Goal: Information Seeking & Learning: Learn about a topic

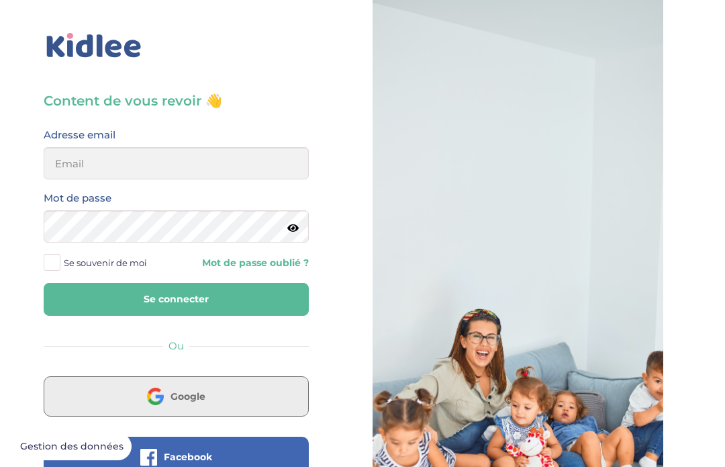
click at [265, 400] on button "Google" at bounding box center [176, 396] width 265 height 40
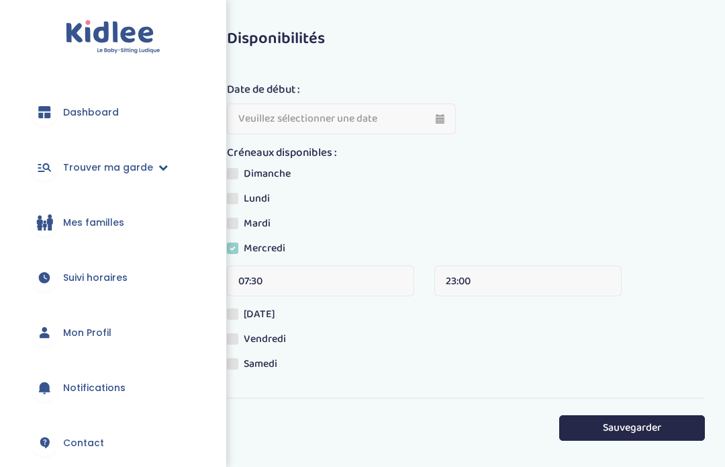
click at [160, 171] on icon at bounding box center [162, 166] width 9 height 9
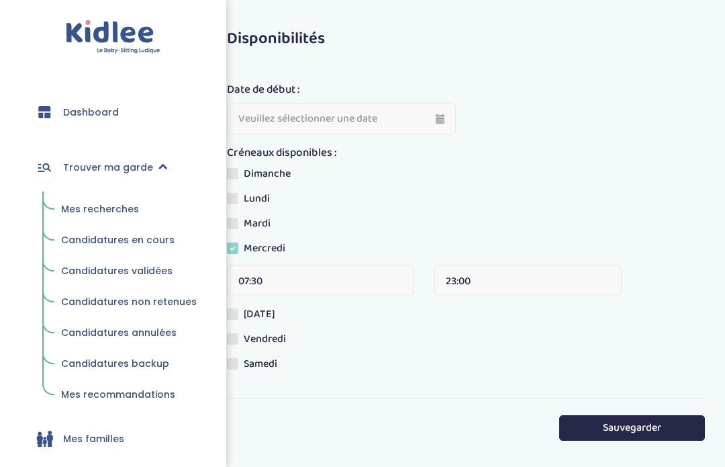
click at [90, 242] on span "Candidatures en cours" at bounding box center [117, 239] width 113 height 13
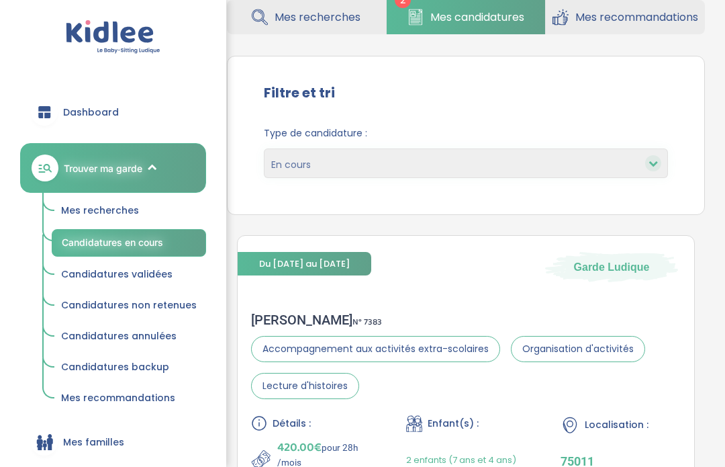
scroll to position [68, 0]
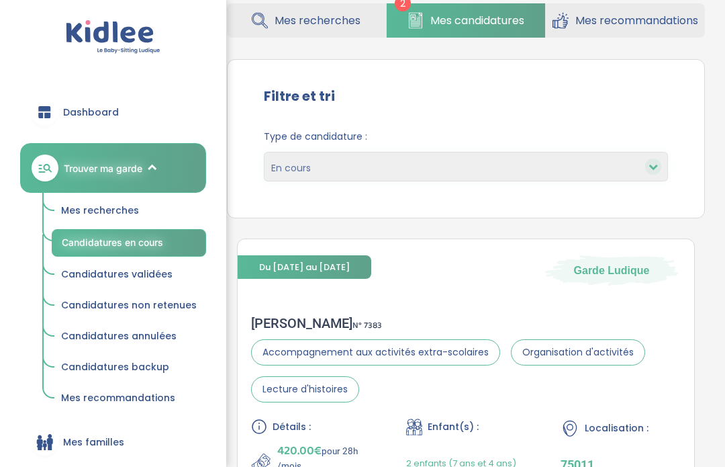
click at [107, 269] on span "Candidatures validées" at bounding box center [116, 273] width 111 height 13
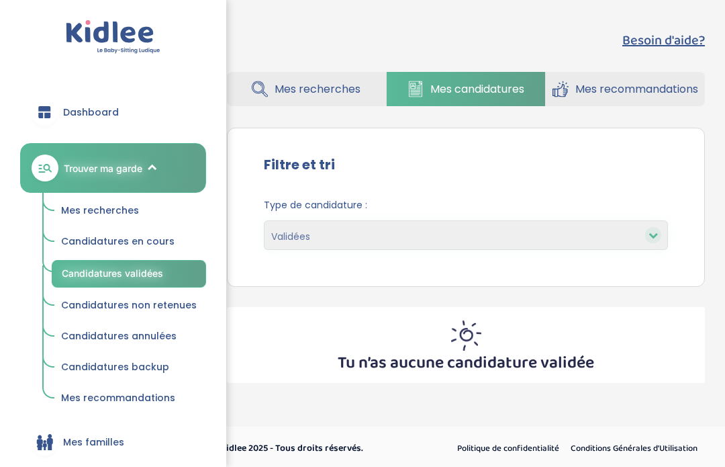
select select "accepted"
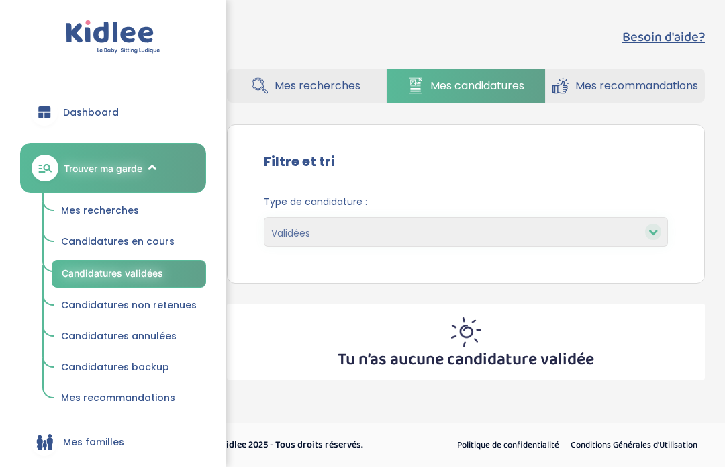
click at [94, 244] on span "Candidatures en cours" at bounding box center [117, 240] width 113 height 13
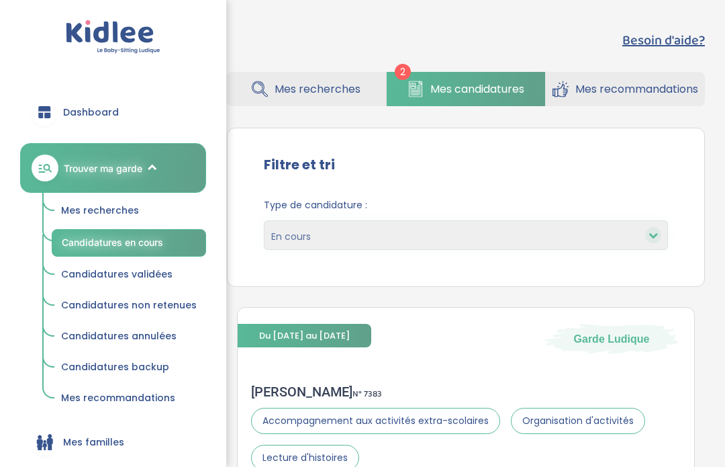
click at [142, 273] on span "Candidatures validées" at bounding box center [116, 273] width 111 height 13
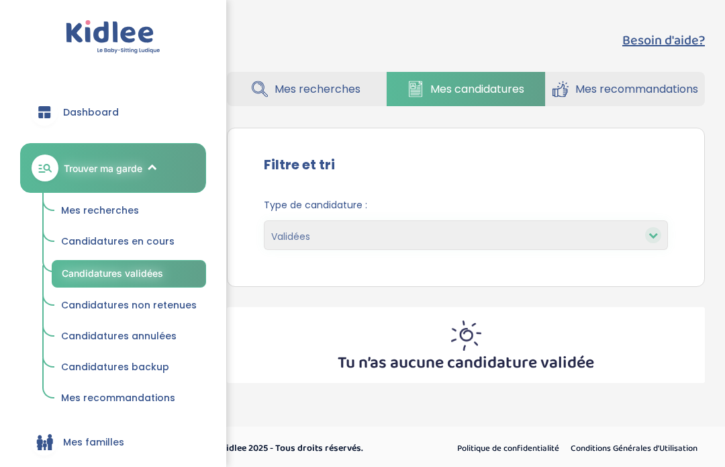
select select "accepted"
click at [126, 314] on link "Candidatures non retenues" at bounding box center [129, 306] width 154 height 26
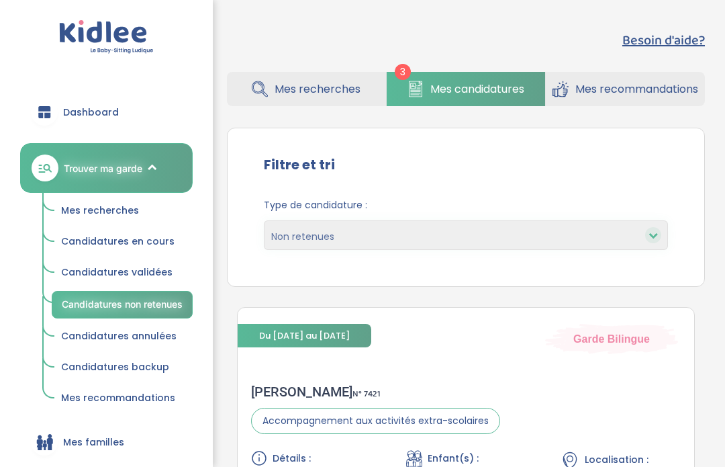
select select "declined"
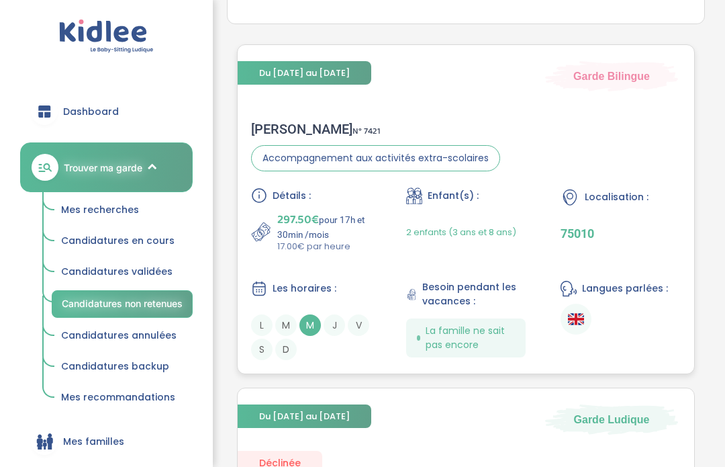
scroll to position [264, 0]
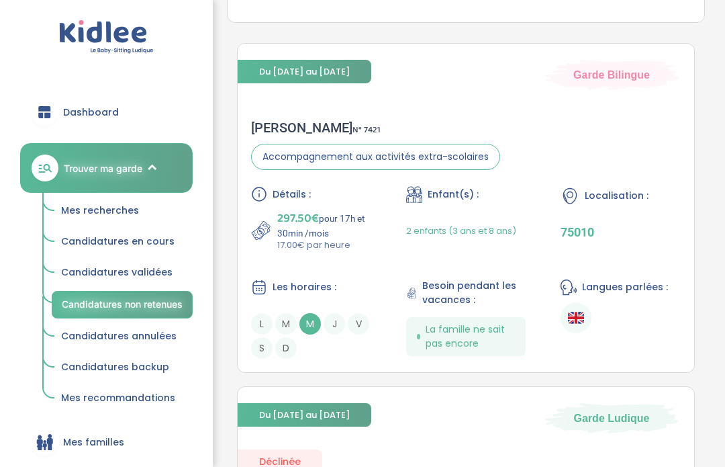
click at [90, 268] on span "Candidatures validées" at bounding box center [116, 271] width 111 height 13
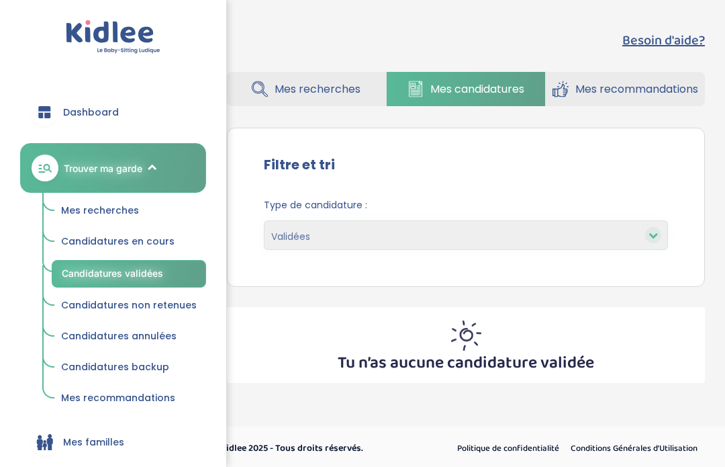
select select "accepted"
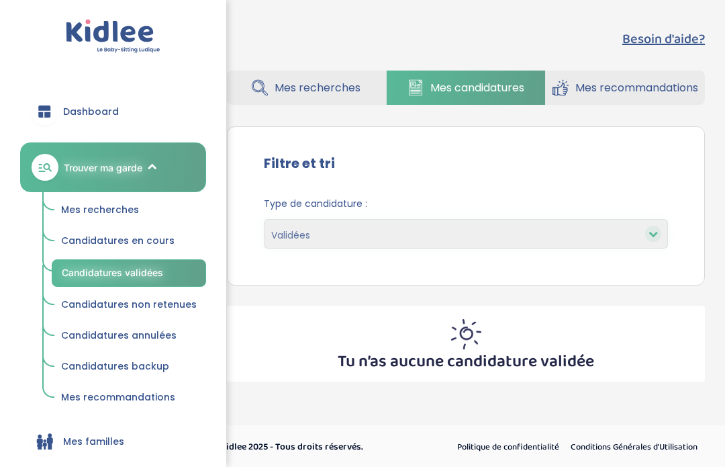
click at [155, 300] on span "Candidatures non retenues" at bounding box center [129, 304] width 136 height 13
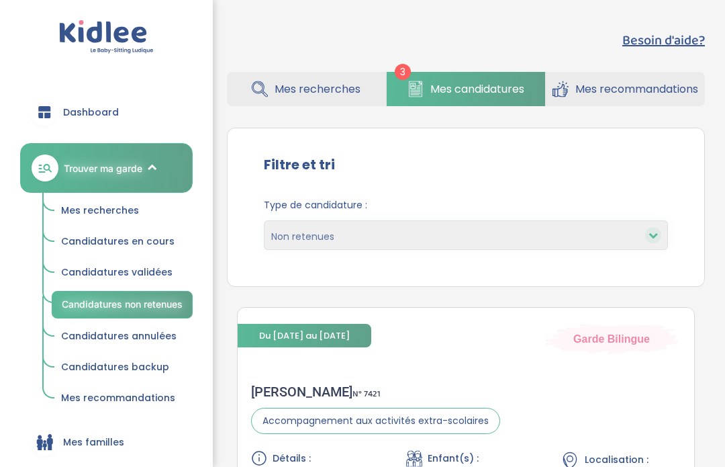
select select "declined"
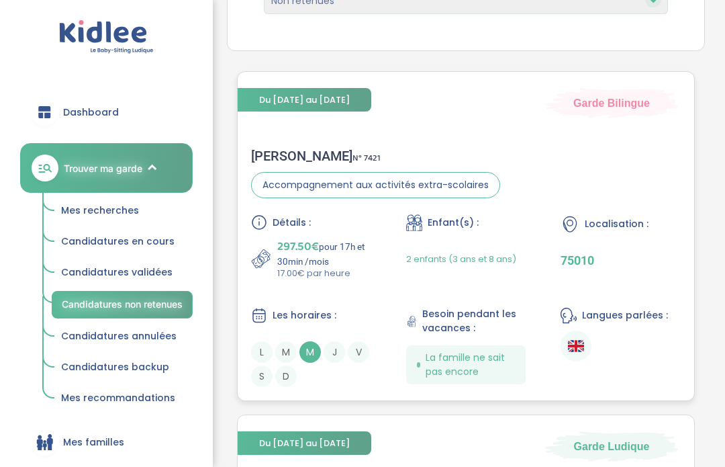
scroll to position [229, 0]
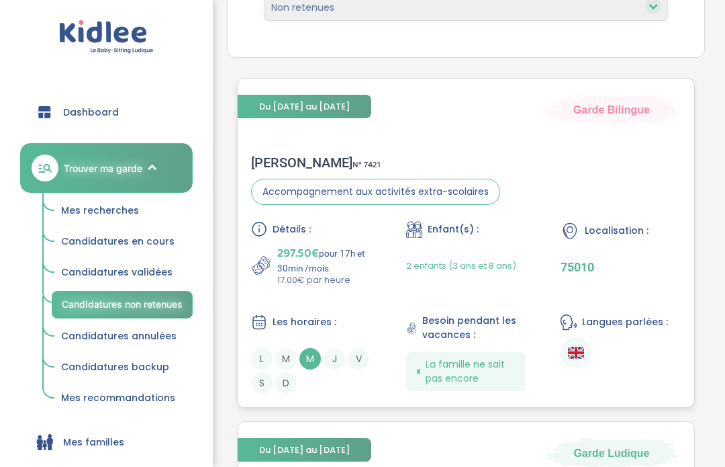
click at [285, 165] on div "AMAL C . N° 7421" at bounding box center [375, 162] width 249 height 16
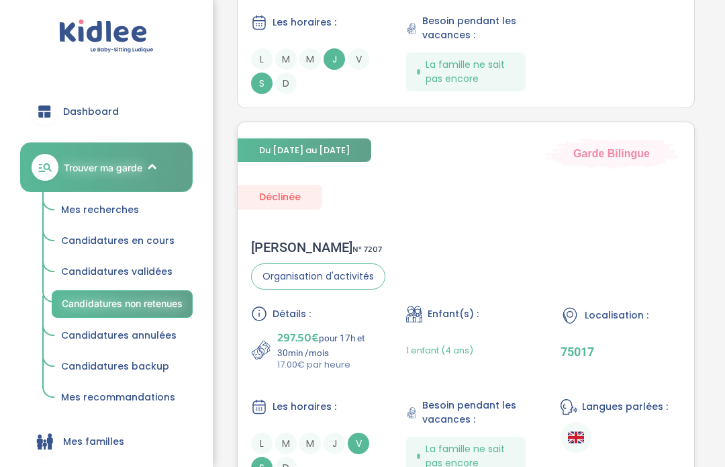
scroll to position [880, 0]
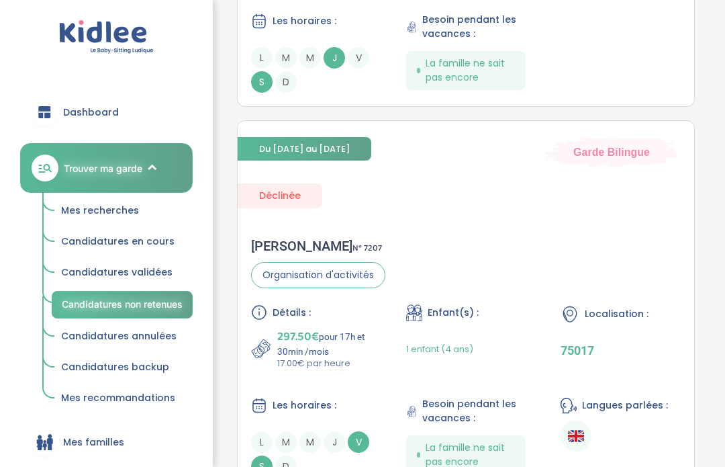
click at [119, 248] on link "Candidatures en cours" at bounding box center [122, 242] width 141 height 26
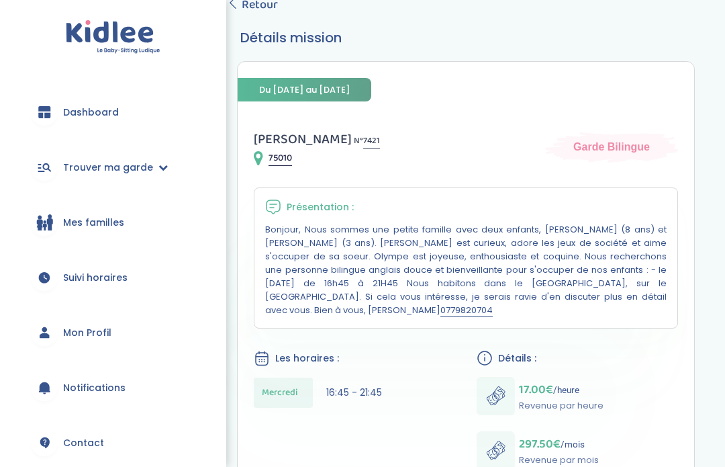
scroll to position [89, 0]
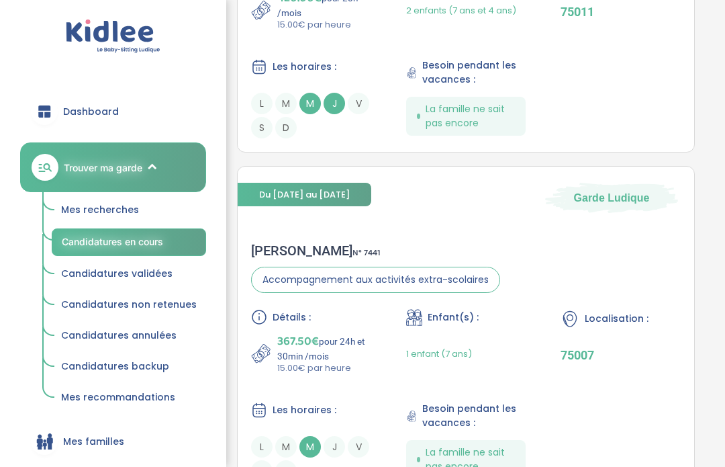
scroll to position [521, 0]
click at [296, 257] on div "Noémie C . N° 7441" at bounding box center [375, 250] width 249 height 16
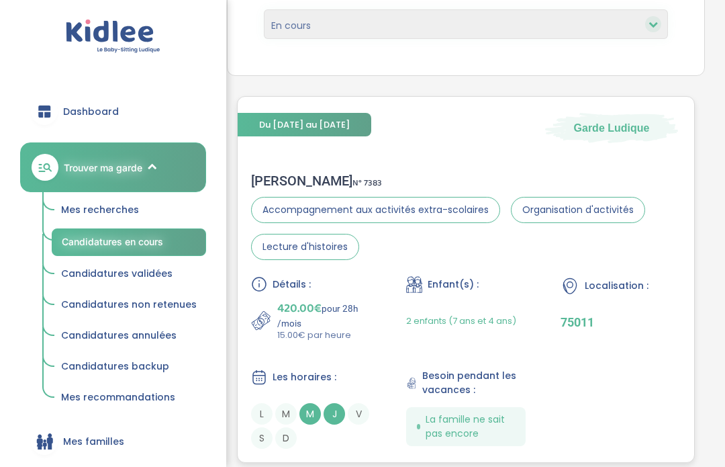
scroll to position [209, 0]
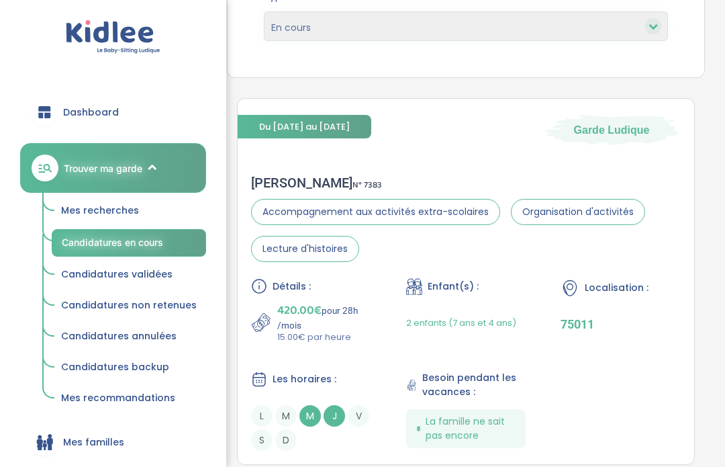
click at [125, 362] on span "Candidatures backup" at bounding box center [115, 366] width 108 height 13
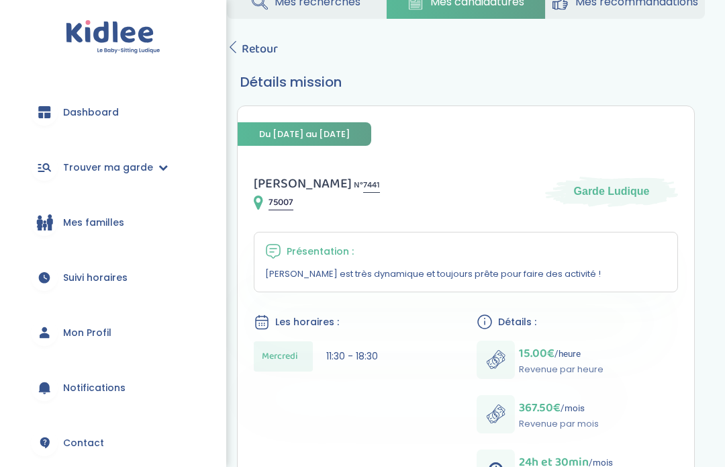
scroll to position [36, 0]
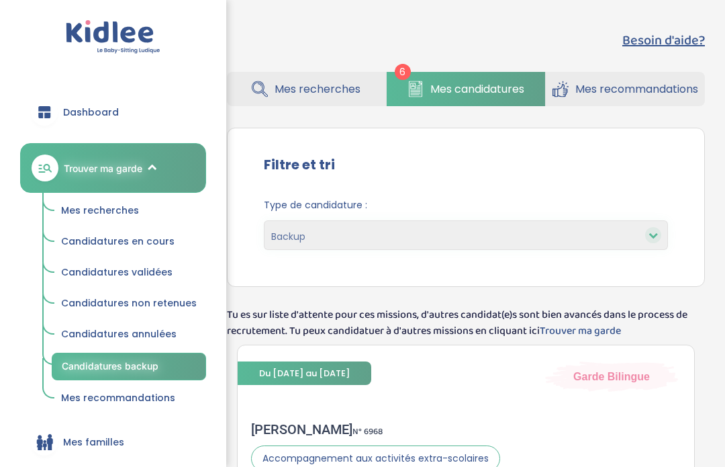
select select "backup"
click at [481, 242] on select "En cours Validées Non retenues Annulées Backup" at bounding box center [466, 235] width 404 height 30
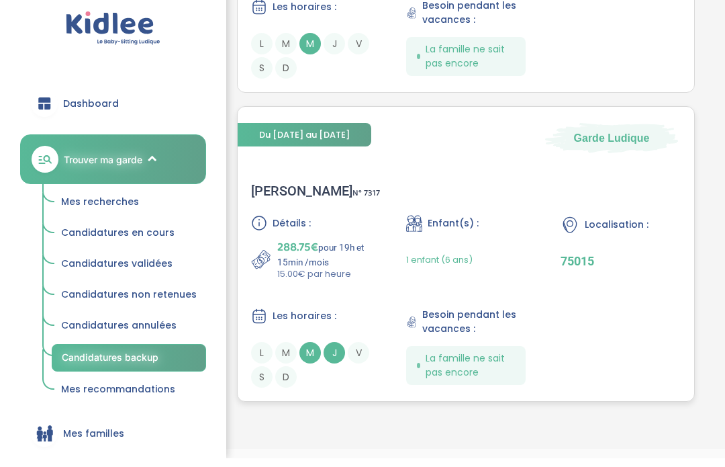
scroll to position [2033, 0]
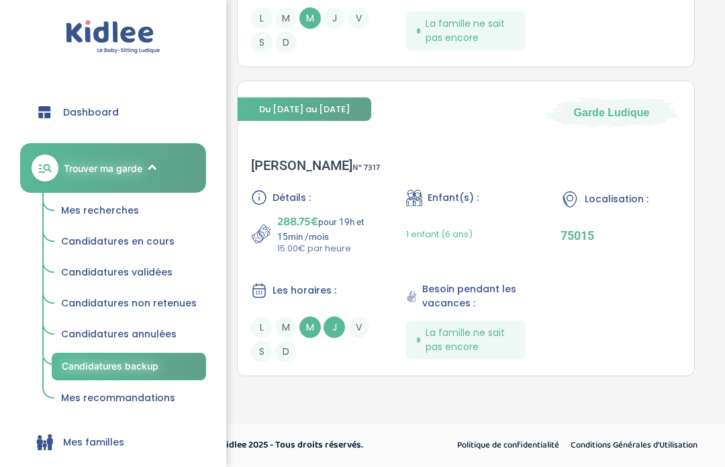
click at [101, 209] on span "Mes recherches" at bounding box center [100, 209] width 78 height 13
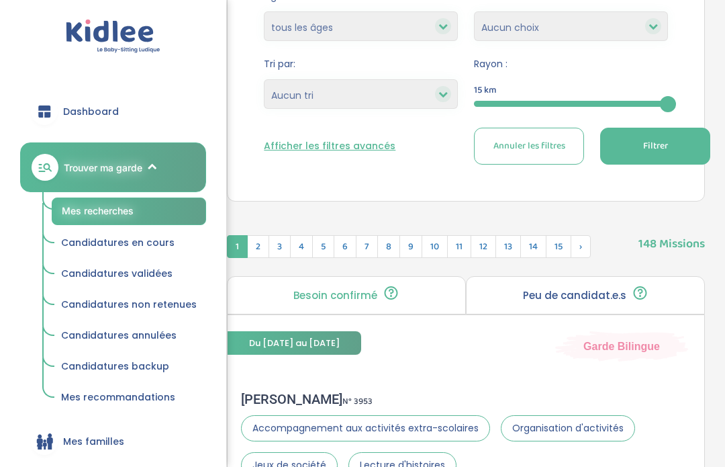
scroll to position [283, 0]
click at [385, 142] on button "Afficher les filtres avancés" at bounding box center [330, 146] width 132 height 14
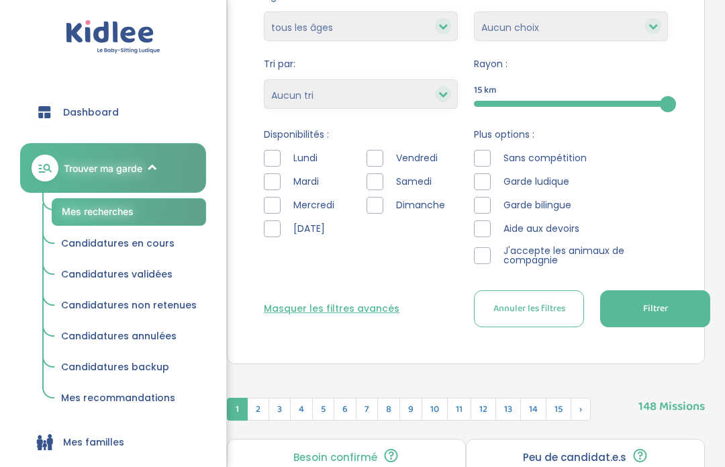
click at [376, 189] on div at bounding box center [375, 181] width 17 height 17
click at [631, 310] on button "Filtrer" at bounding box center [655, 308] width 110 height 37
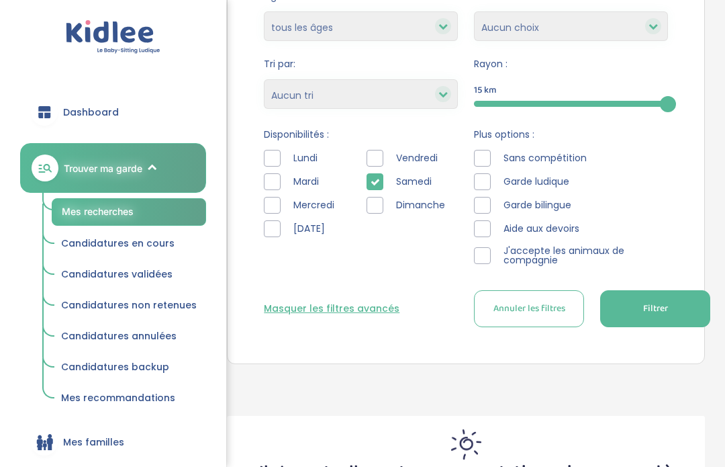
scroll to position [285, 0]
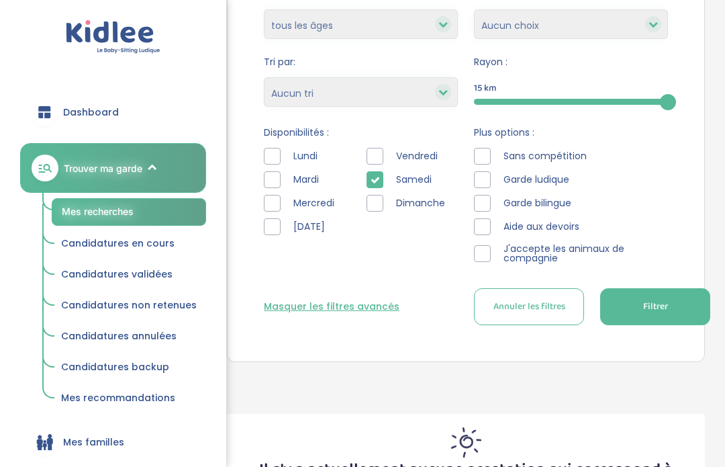
click at [652, 312] on span "Filtrer" at bounding box center [655, 306] width 25 height 14
click at [381, 183] on div at bounding box center [375, 179] width 17 height 17
click at [276, 201] on div at bounding box center [272, 203] width 17 height 17
click at [630, 314] on button "Filtrer" at bounding box center [655, 306] width 110 height 37
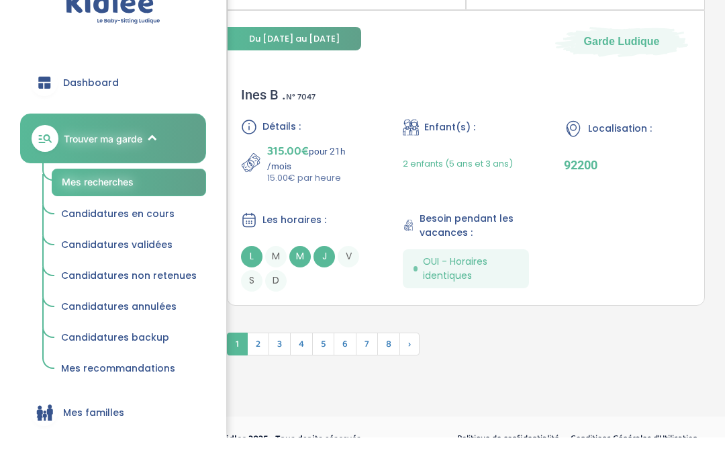
scroll to position [4314, 0]
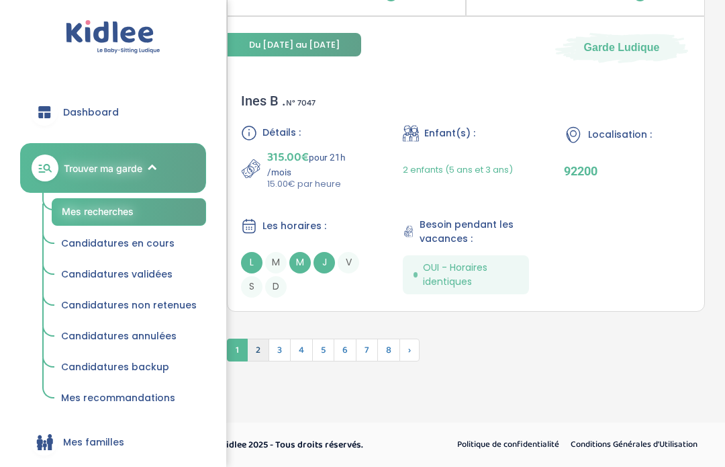
click at [265, 345] on span "2" at bounding box center [258, 349] width 22 height 23
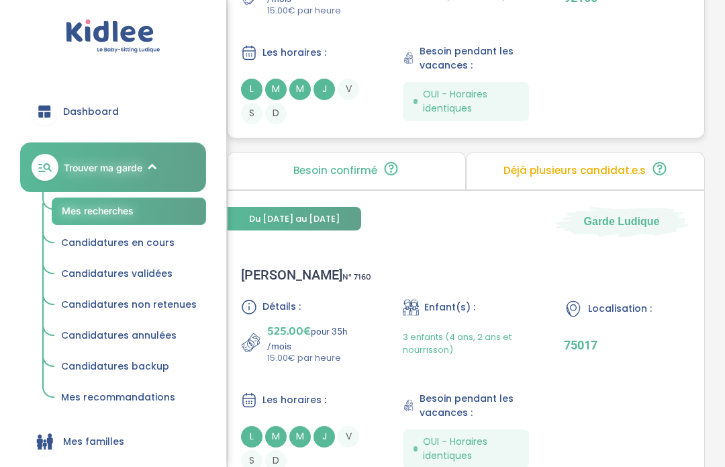
scroll to position [4122, 0]
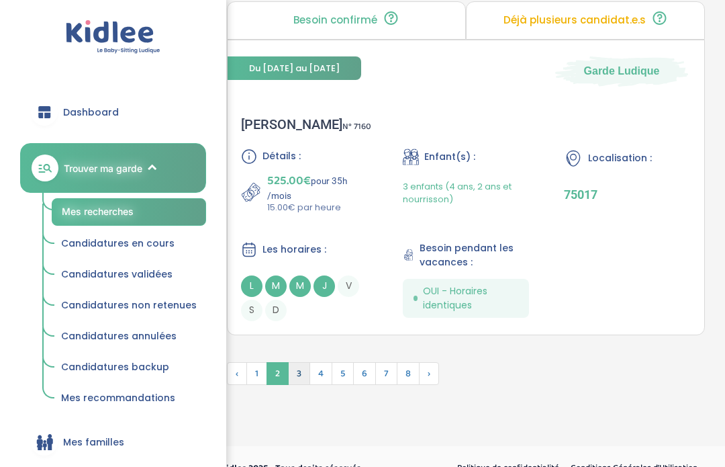
click at [302, 385] on span "3" at bounding box center [299, 373] width 22 height 23
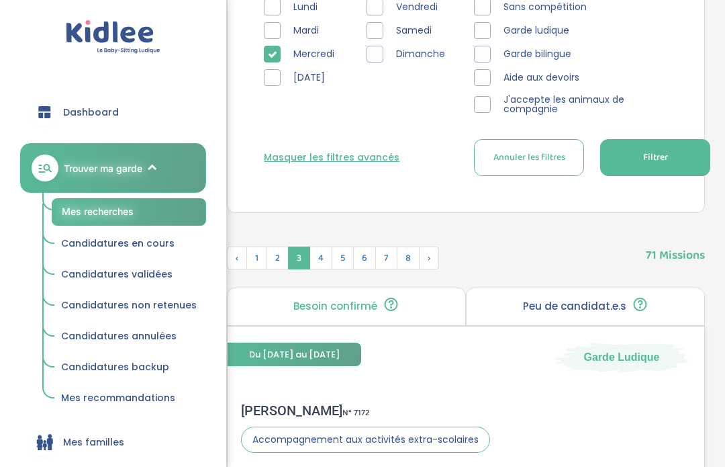
scroll to position [427, 0]
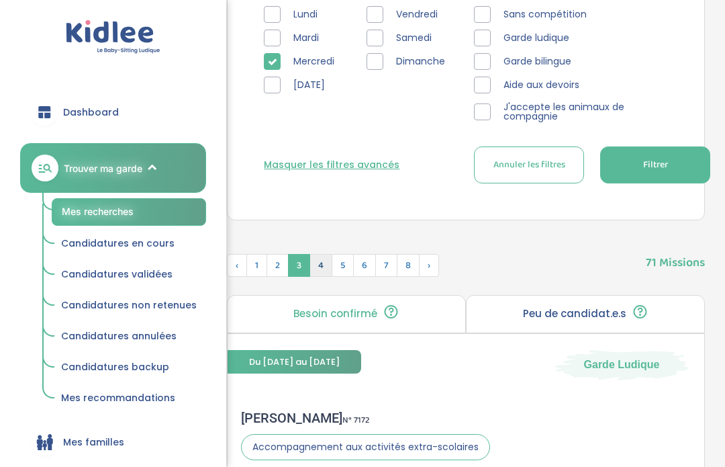
click at [324, 267] on span "4" at bounding box center [321, 265] width 23 height 23
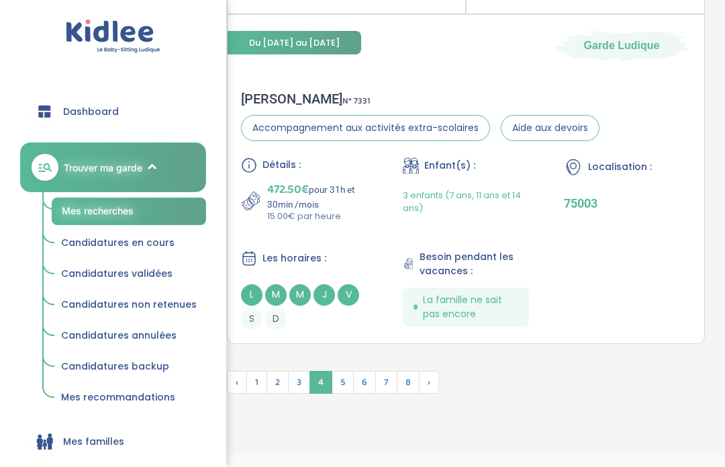
scroll to position [4156, 0]
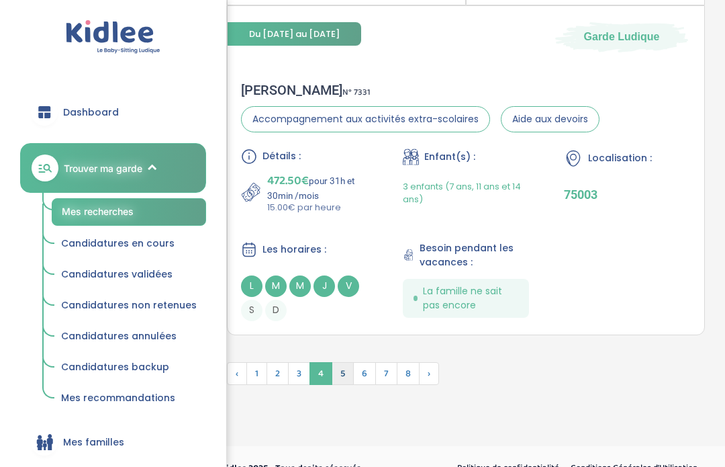
click at [343, 385] on span "5" at bounding box center [343, 373] width 22 height 23
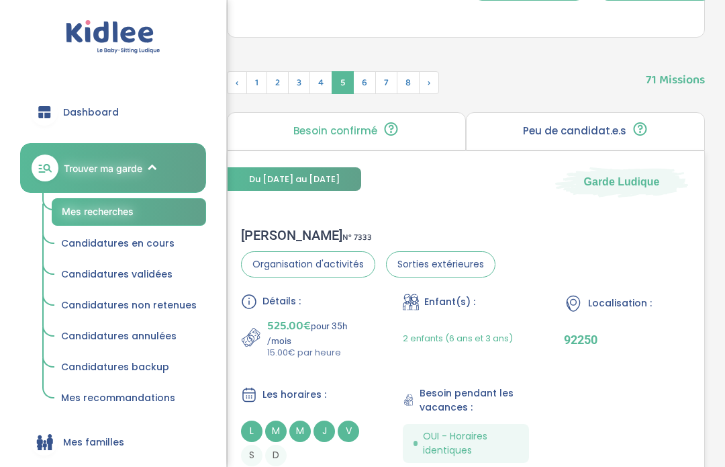
scroll to position [586, 0]
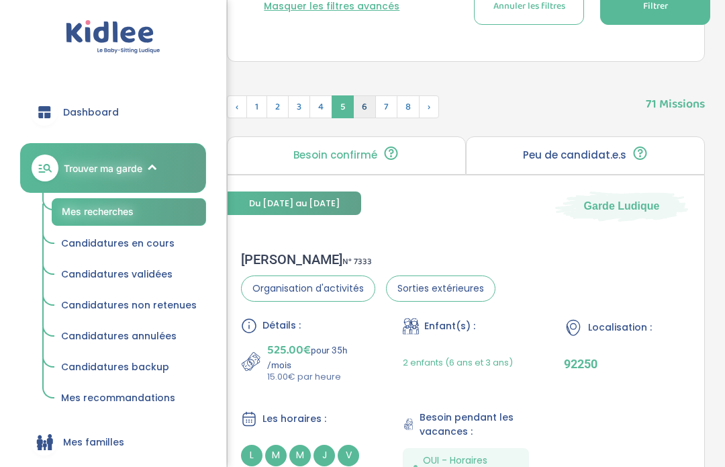
click at [365, 114] on span "6" at bounding box center [364, 106] width 23 height 23
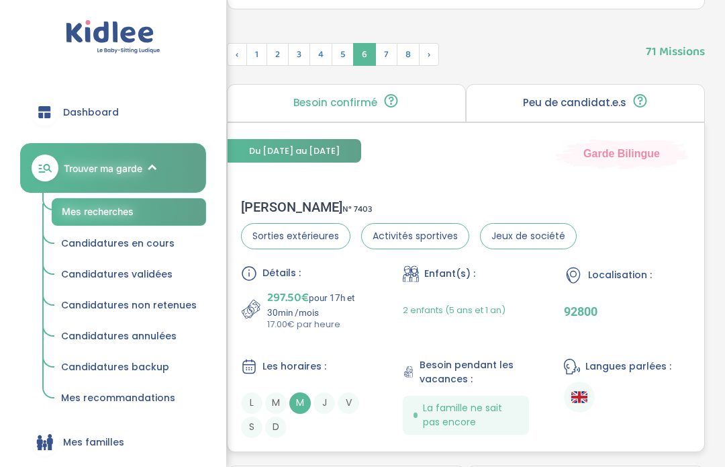
scroll to position [647, 0]
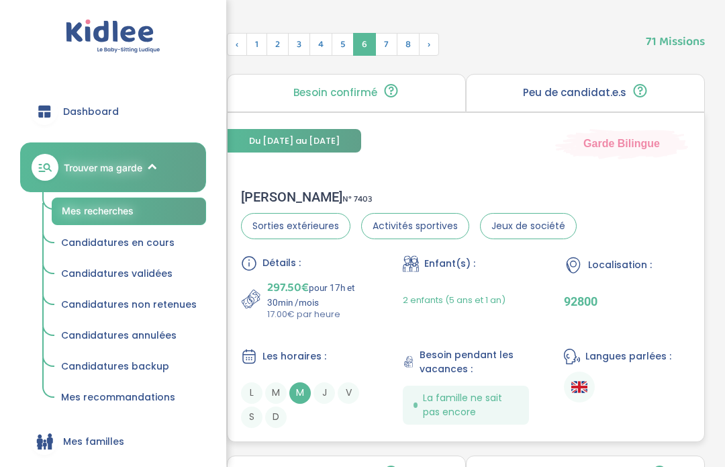
click at [265, 193] on div "Mélanie J . N° 7403" at bounding box center [409, 197] width 336 height 16
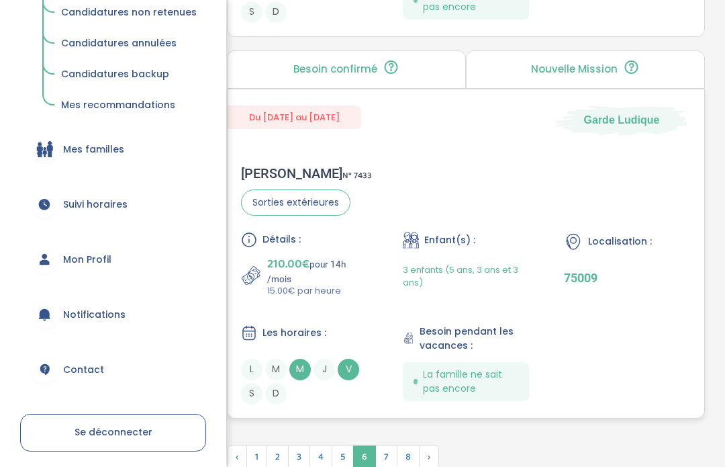
scroll to position [4139, 0]
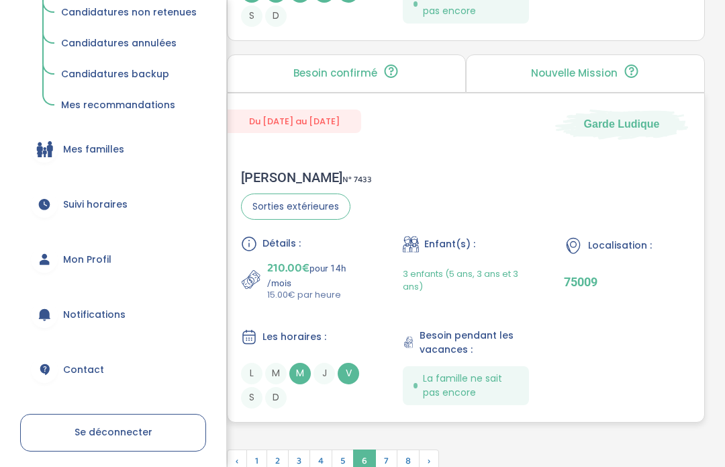
click at [266, 186] on div "Justine P . N° 7433" at bounding box center [306, 178] width 131 height 16
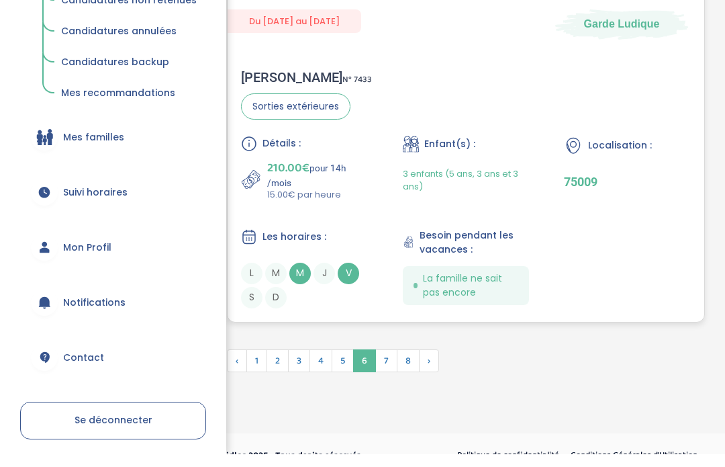
scroll to position [4277, 0]
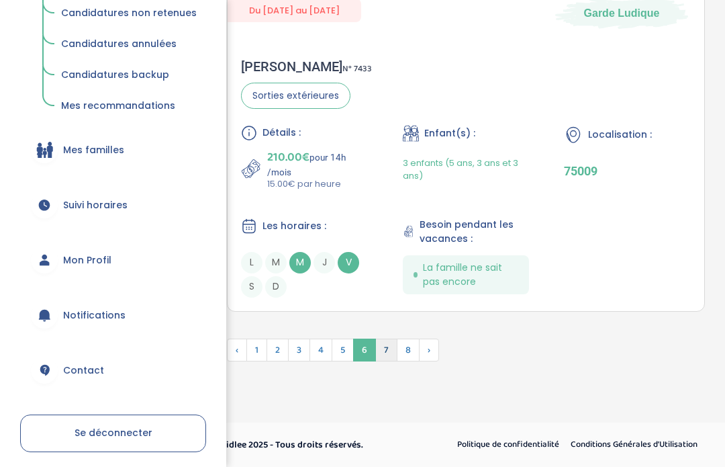
click at [390, 342] on span "7" at bounding box center [386, 349] width 22 height 23
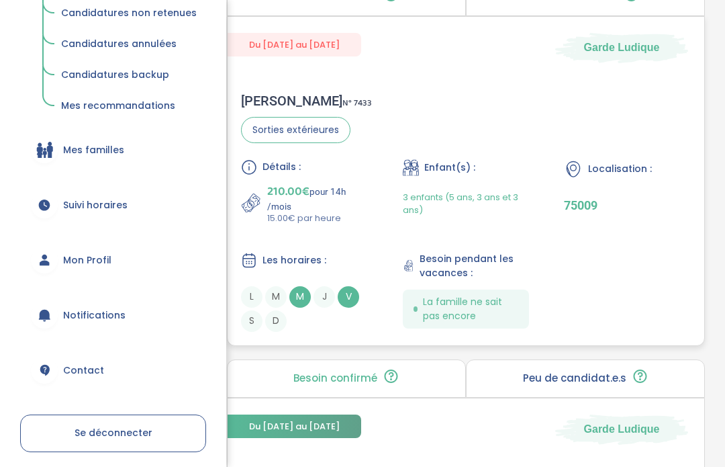
scroll to position [3124, 0]
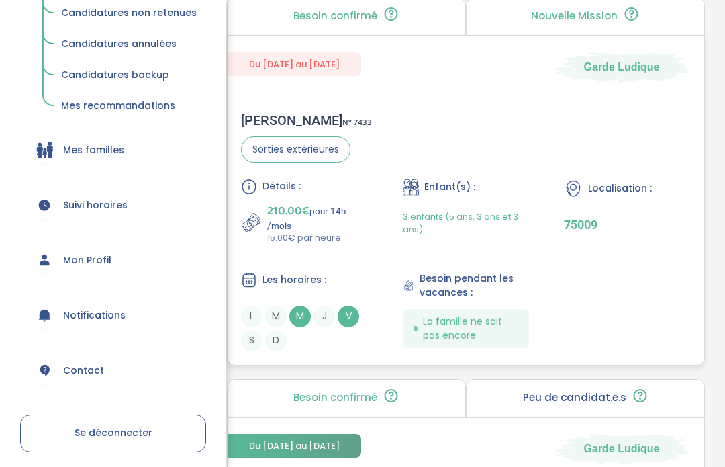
click at [276, 128] on div "Justine P . N° 7433" at bounding box center [306, 120] width 131 height 16
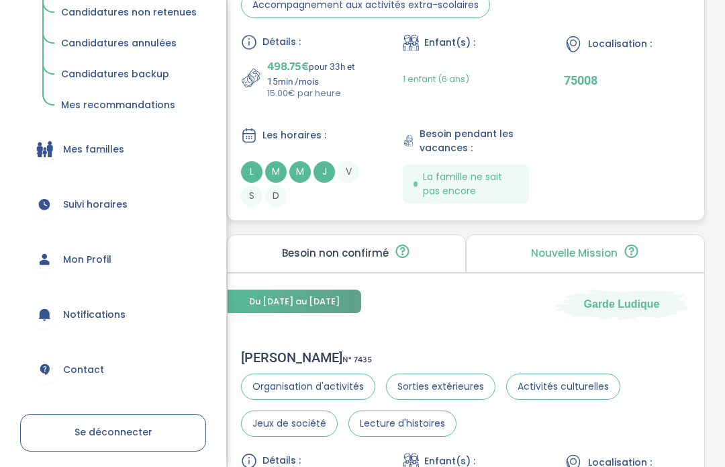
scroll to position [4372, 0]
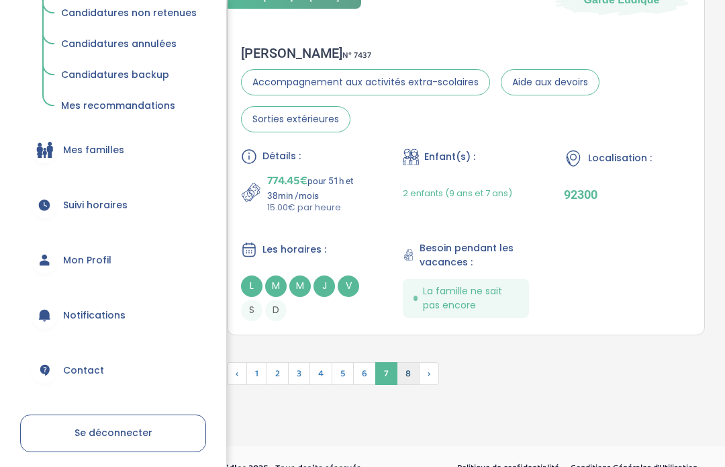
click at [404, 385] on span "8" at bounding box center [408, 373] width 23 height 23
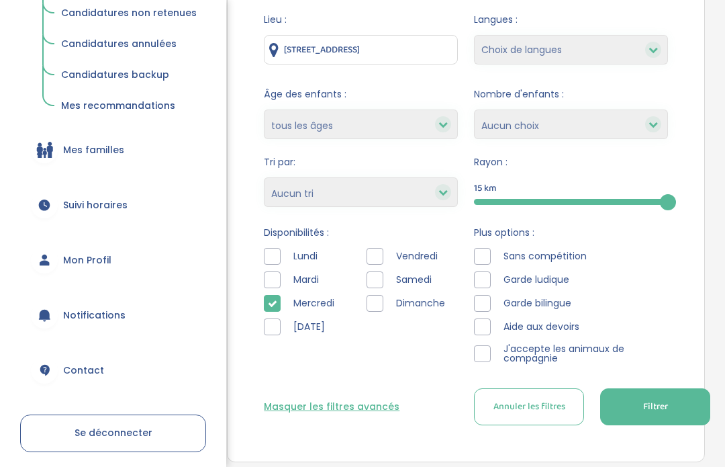
scroll to position [165, 0]
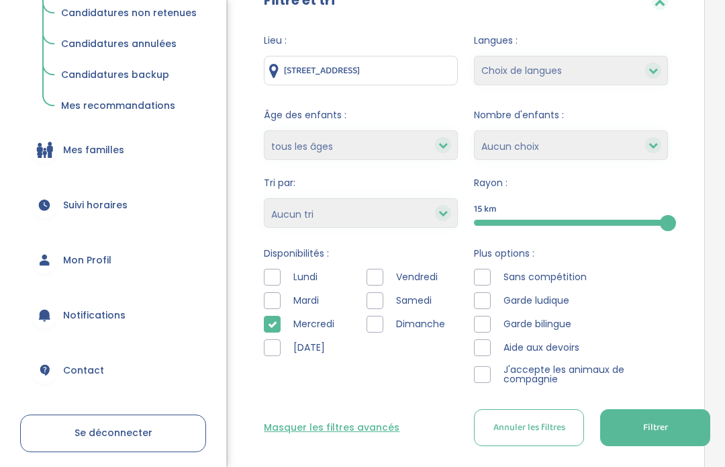
click at [271, 328] on icon at bounding box center [272, 324] width 9 height 9
click at [377, 301] on div at bounding box center [375, 300] width 17 height 17
click at [637, 436] on button "Filtrer" at bounding box center [655, 427] width 110 height 37
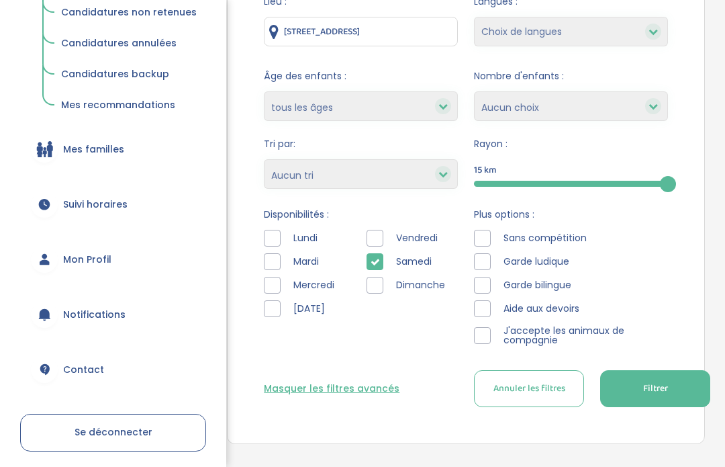
scroll to position [199, 0]
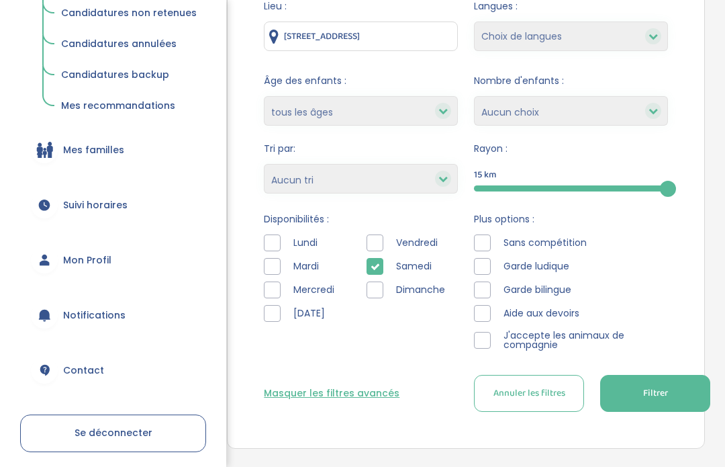
click at [380, 263] on div at bounding box center [375, 266] width 17 height 17
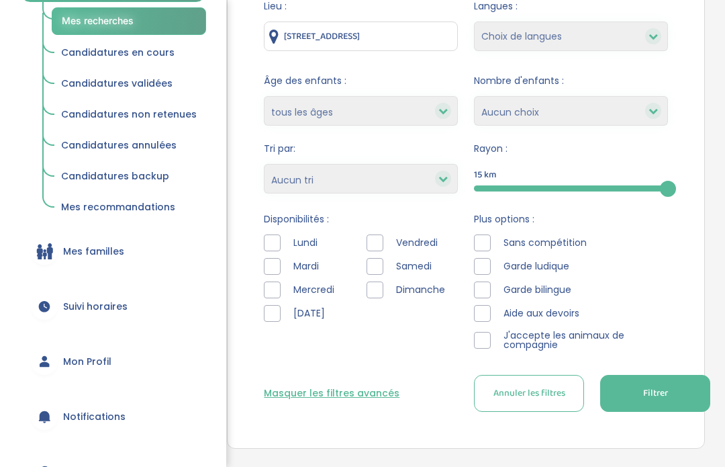
scroll to position [158, 0]
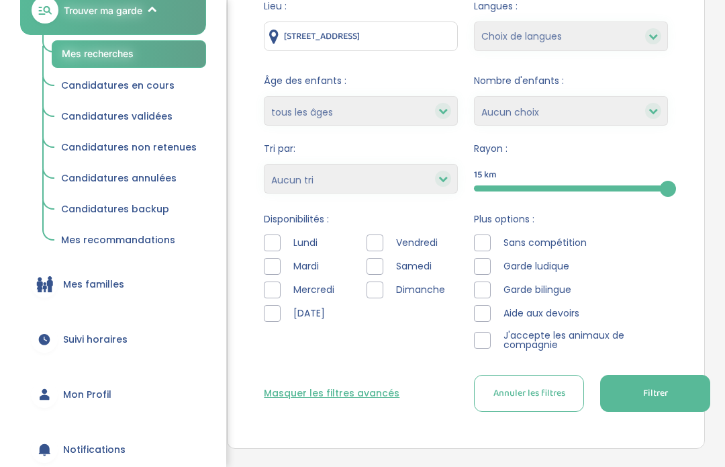
click at [123, 93] on link "Candidatures en cours" at bounding box center [129, 86] width 154 height 26
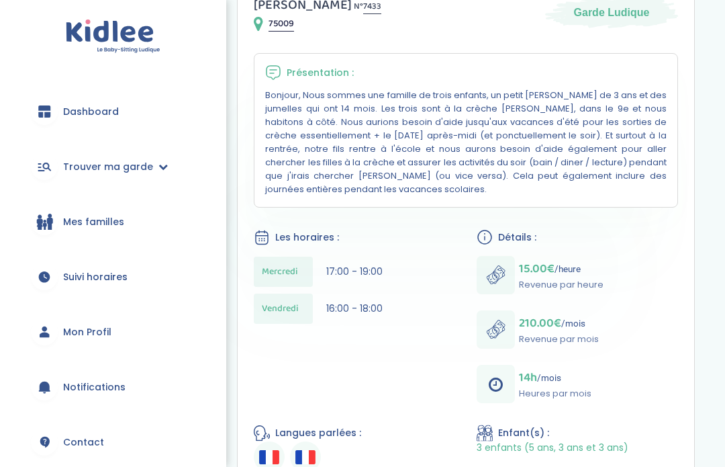
scroll to position [261, 0]
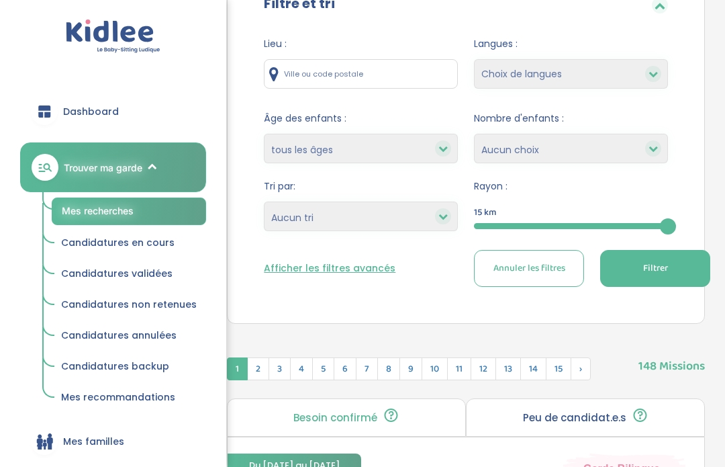
scroll to position [161, 0]
click at [348, 265] on button "Afficher les filtres avancés" at bounding box center [330, 268] width 132 height 14
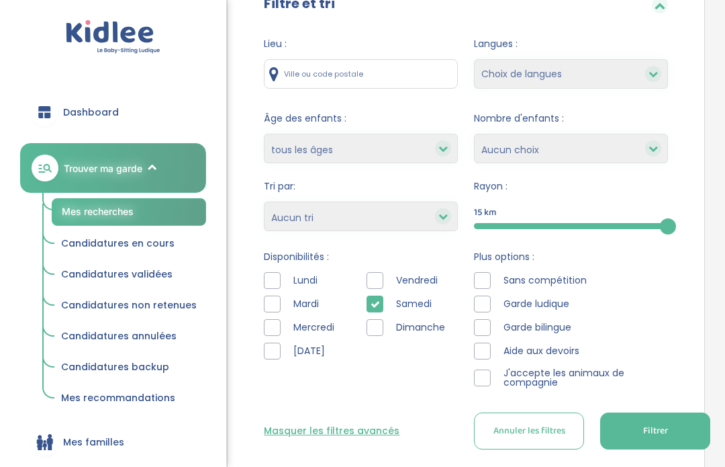
click at [482, 328] on div at bounding box center [482, 327] width 17 height 17
click at [369, 306] on div at bounding box center [375, 303] width 17 height 17
click at [647, 416] on button "Filtrer" at bounding box center [655, 430] width 110 height 37
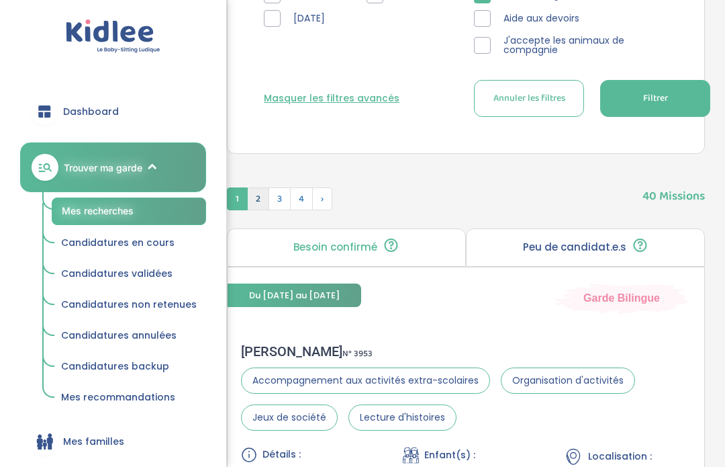
scroll to position [494, 0]
click at [256, 197] on span "2" at bounding box center [258, 198] width 22 height 23
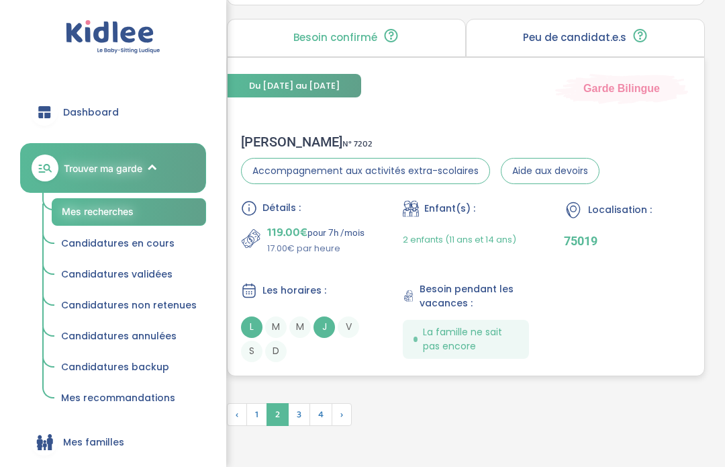
scroll to position [4250, 0]
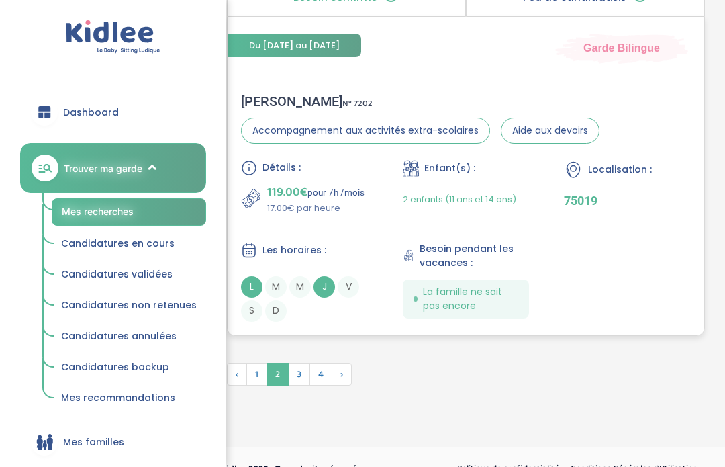
click at [261, 109] on div "Maud C . N° 7202" at bounding box center [420, 101] width 359 height 16
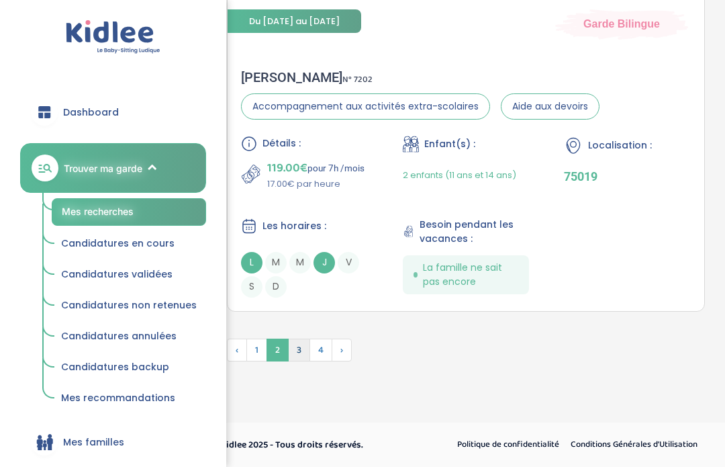
click at [299, 358] on span "3" at bounding box center [299, 349] width 22 height 23
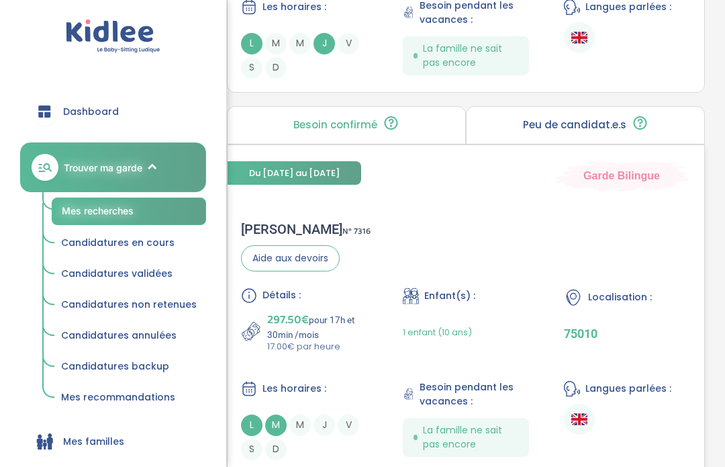
scroll to position [3281, 0]
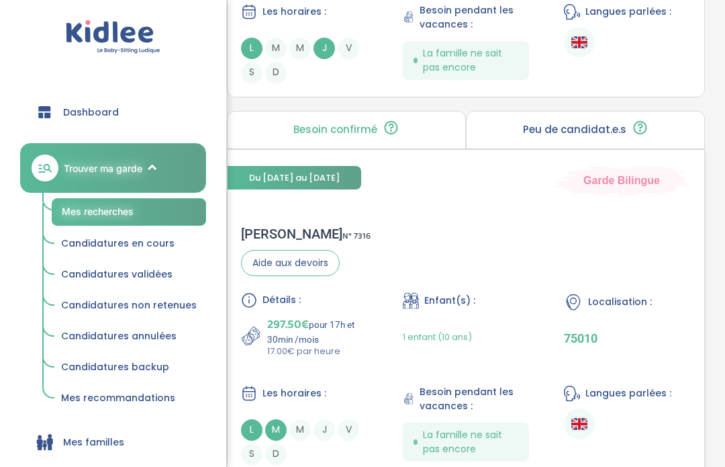
click at [268, 242] on div "Valerie K . N° 7316" at bounding box center [306, 234] width 130 height 16
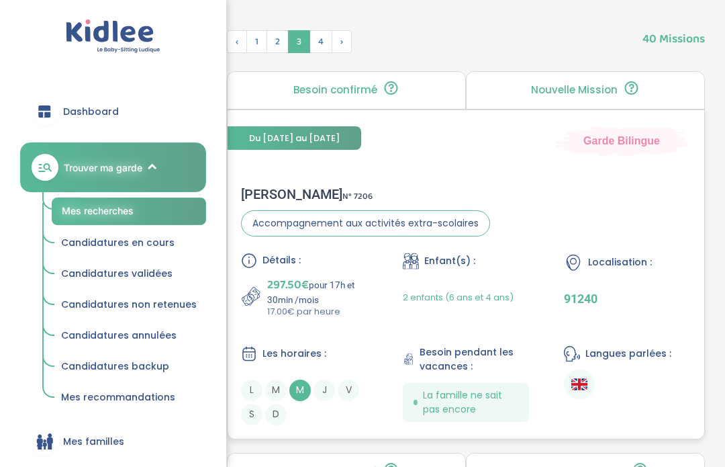
scroll to position [651, 0]
click at [273, 192] on div "Audrey G . N° 7206" at bounding box center [365, 194] width 249 height 16
click at [314, 50] on span "4" at bounding box center [321, 41] width 23 height 23
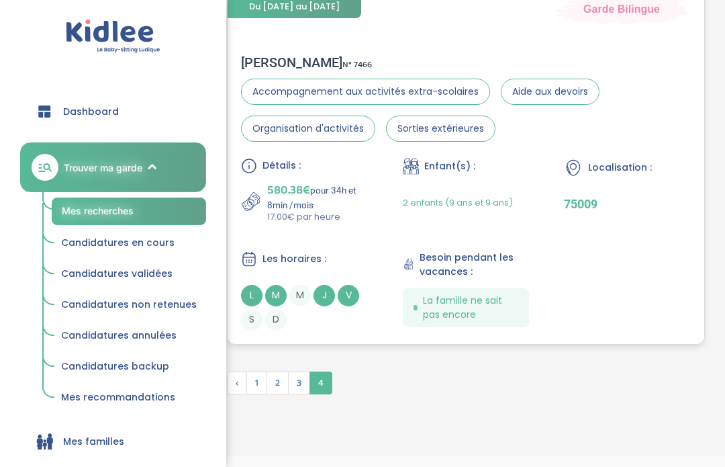
scroll to position [4190, 0]
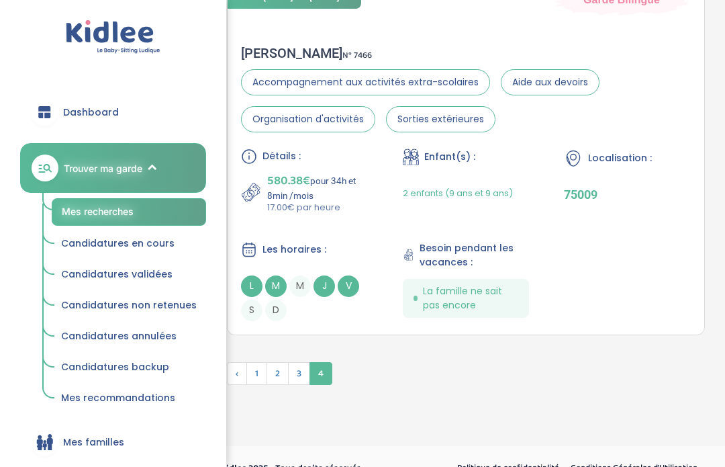
click at [127, 249] on link "Candidatures en cours" at bounding box center [129, 244] width 154 height 26
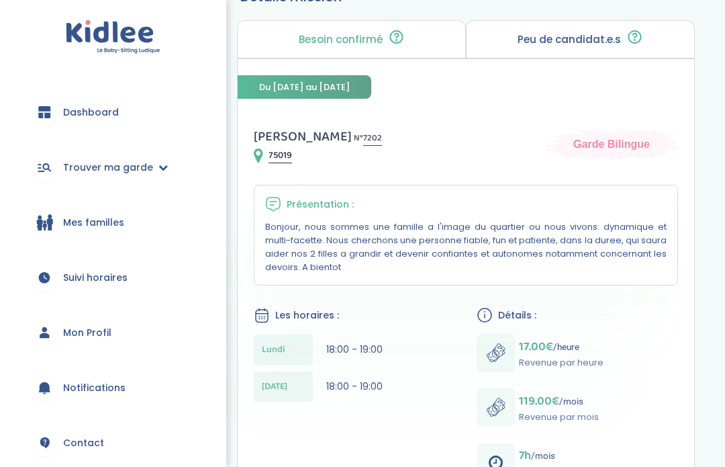
scroll to position [130, 0]
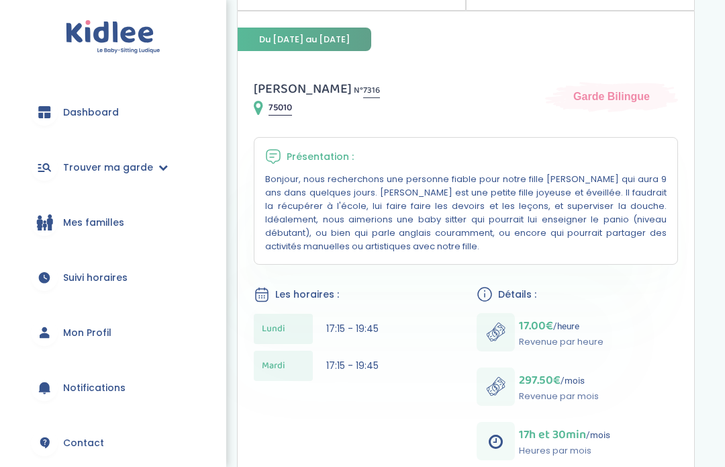
scroll to position [179, 0]
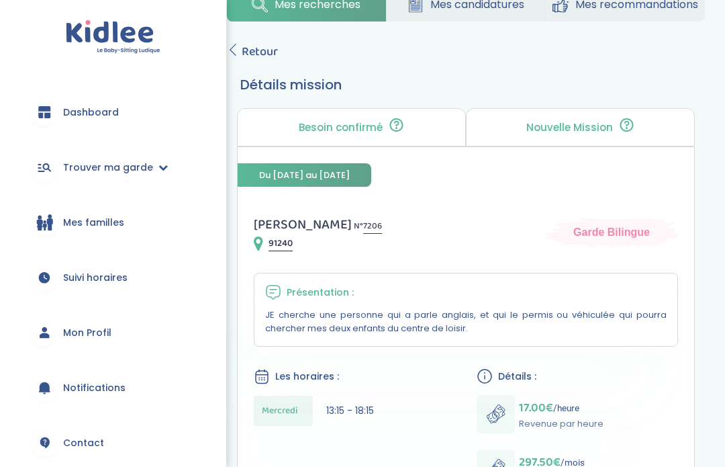
scroll to position [25, 0]
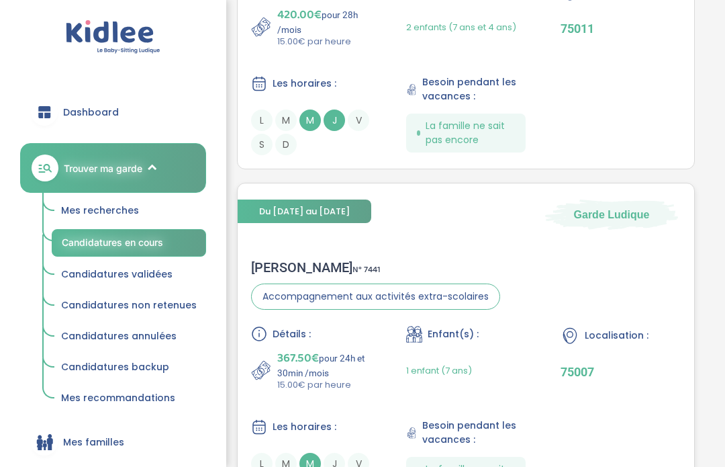
scroll to position [596, 0]
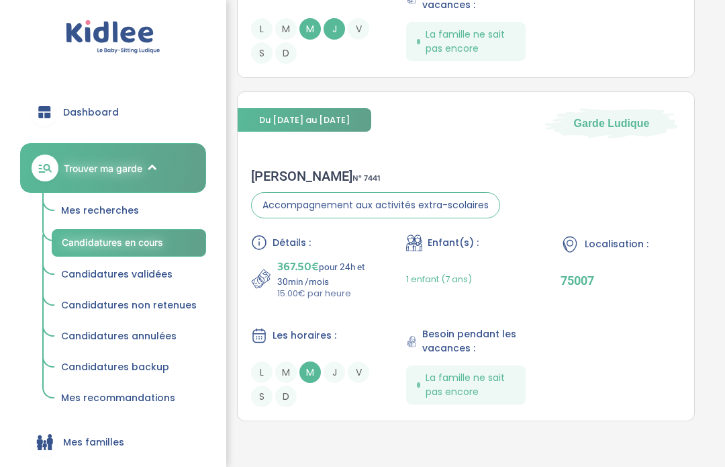
click at [146, 269] on span "Candidatures validées" at bounding box center [116, 273] width 111 height 13
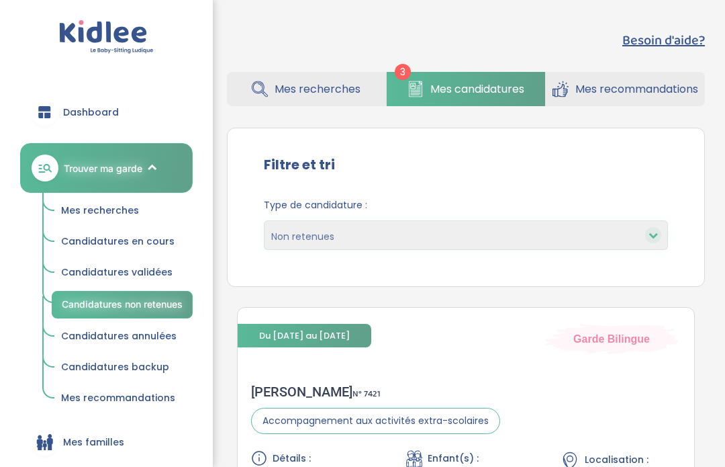
select select "declined"
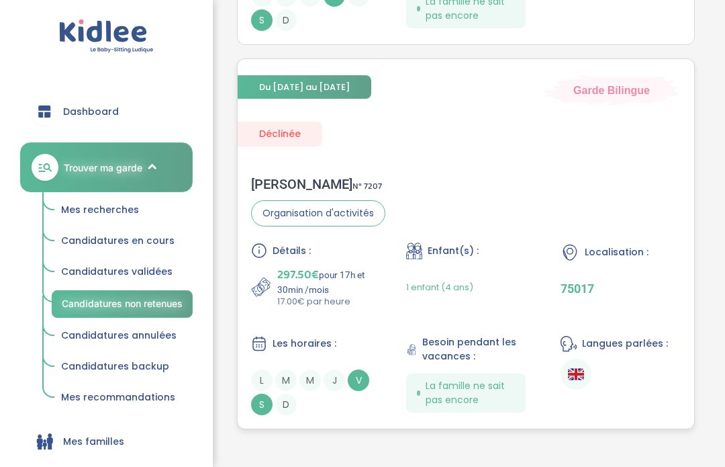
scroll to position [949, 0]
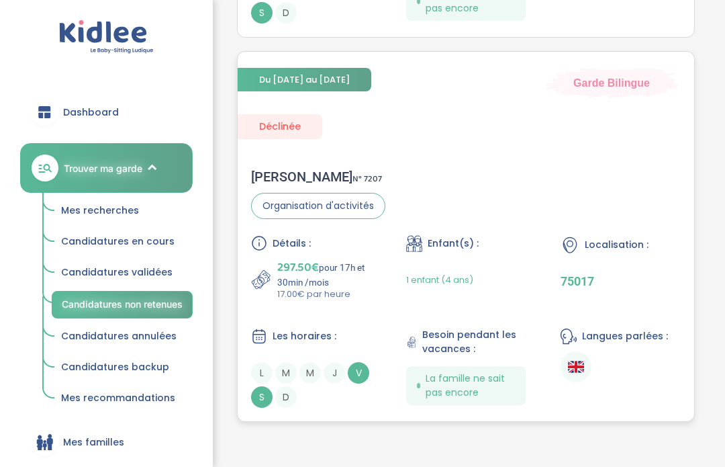
click at [279, 181] on div "[PERSON_NAME] N° 7207" at bounding box center [318, 177] width 134 height 16
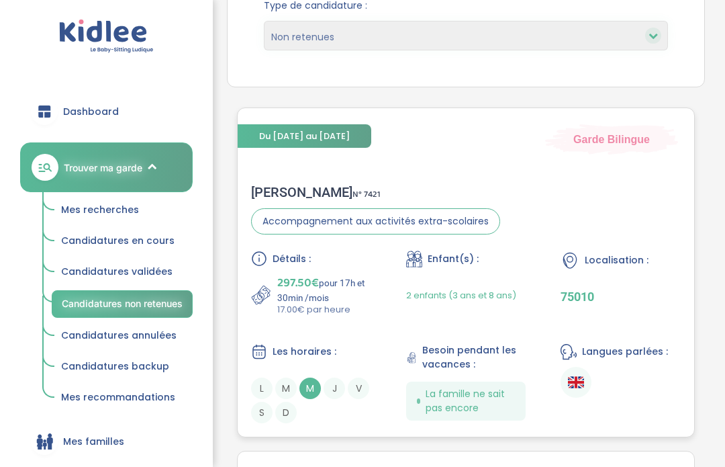
scroll to position [198, 0]
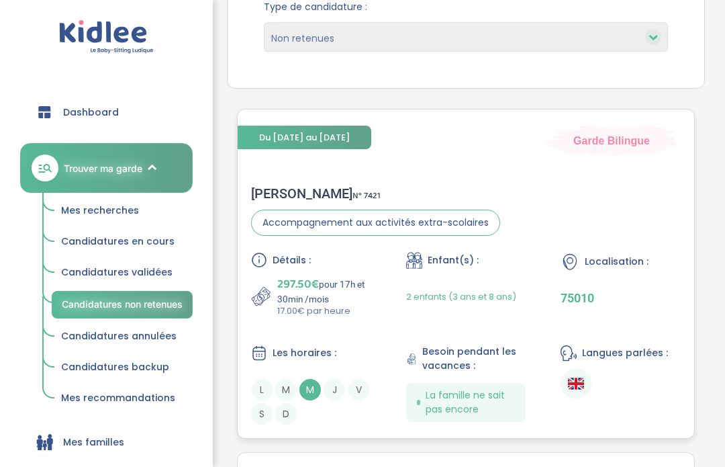
click at [267, 192] on div "AMAL C . N° 7421" at bounding box center [375, 193] width 249 height 16
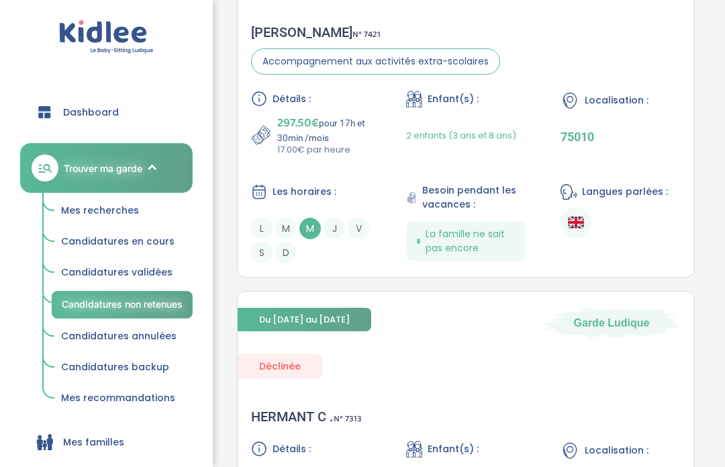
scroll to position [0, 0]
click at [133, 237] on span "Candidatures en cours" at bounding box center [117, 240] width 113 height 13
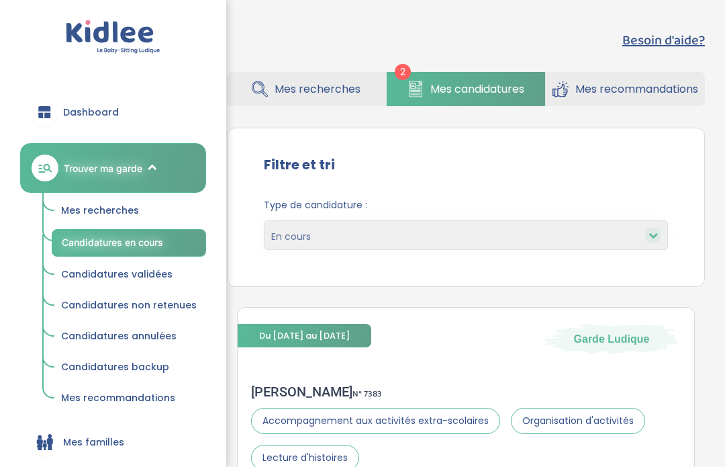
click at [111, 212] on span "Mes recherches" at bounding box center [100, 209] width 78 height 13
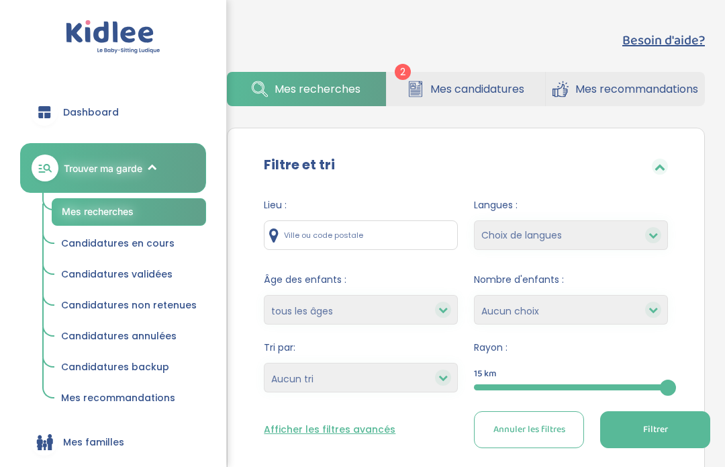
click at [350, 435] on button "Afficher les filtres avancés" at bounding box center [330, 429] width 132 height 14
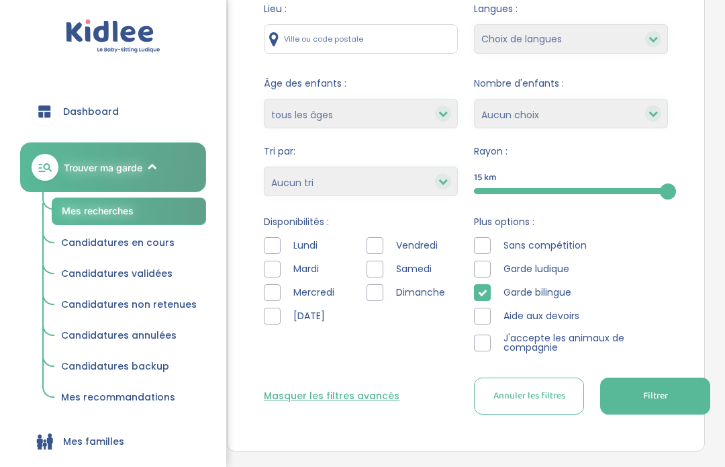
scroll to position [199, 0]
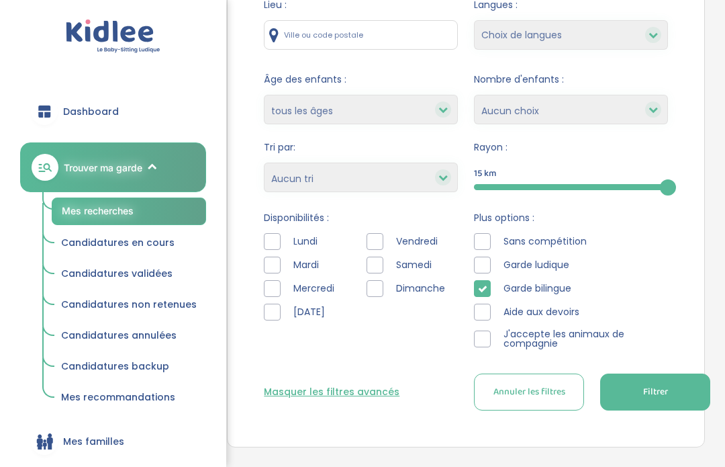
click at [487, 293] on icon at bounding box center [482, 289] width 9 height 9
click at [487, 244] on div at bounding box center [482, 241] width 17 height 17
click at [647, 380] on button "Filtrer" at bounding box center [655, 391] width 110 height 37
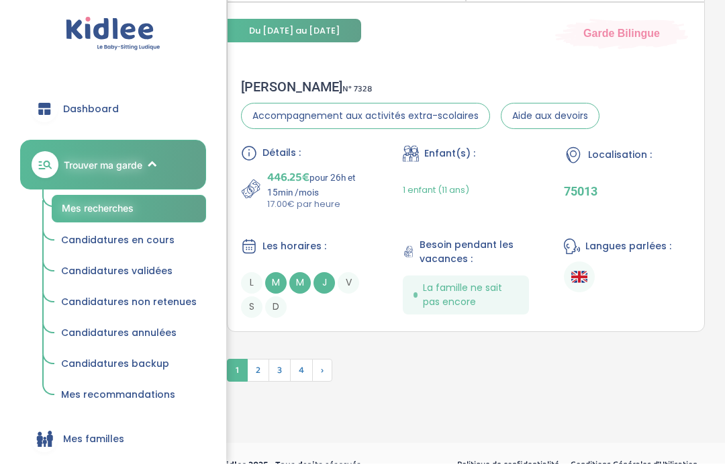
scroll to position [4175, 0]
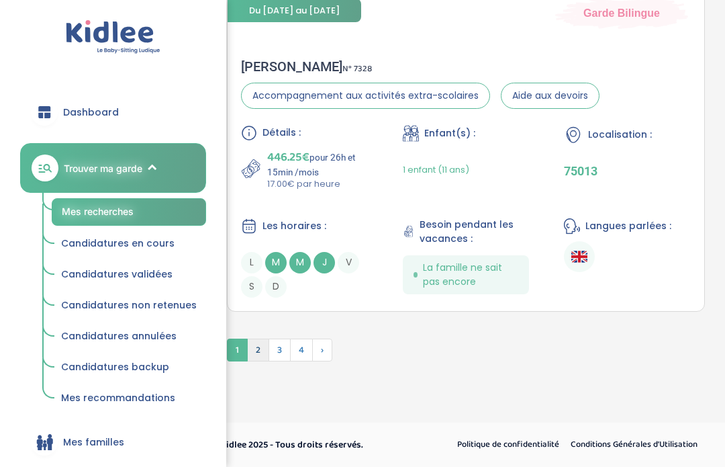
click at [256, 352] on span "2" at bounding box center [258, 349] width 22 height 23
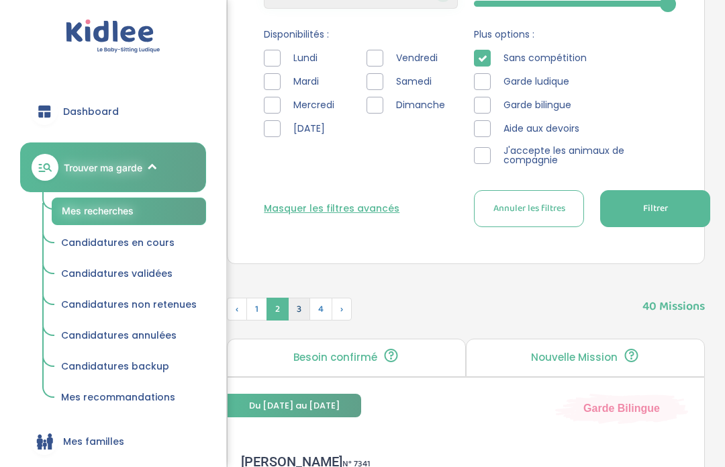
scroll to position [383, 0]
click at [306, 306] on span "3" at bounding box center [299, 308] width 22 height 23
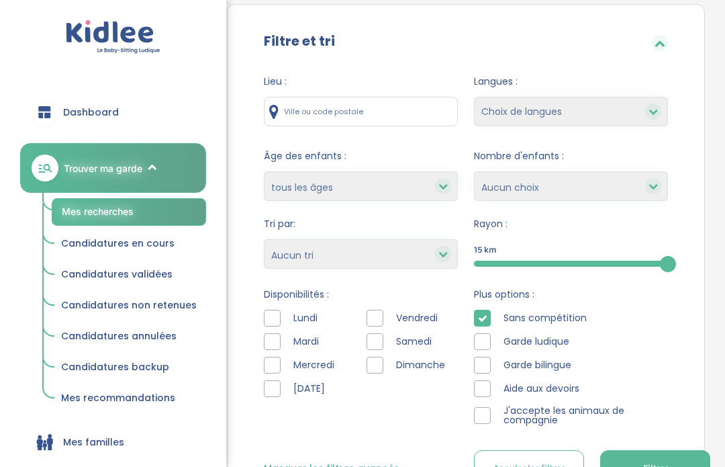
scroll to position [120, 0]
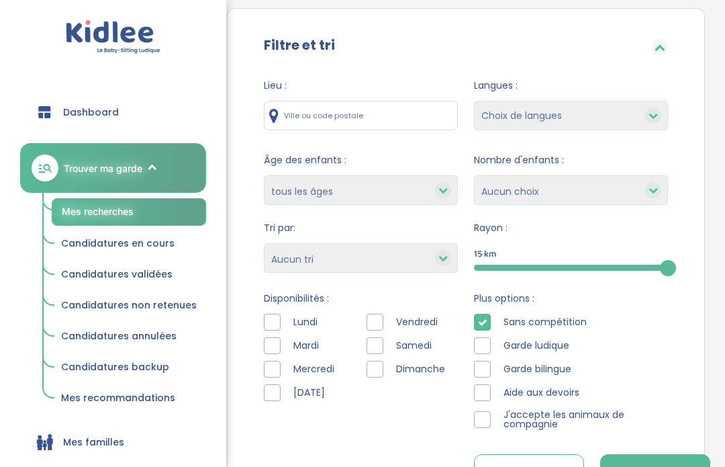
click at [151, 244] on span "Candidatures en cours" at bounding box center [117, 242] width 113 height 13
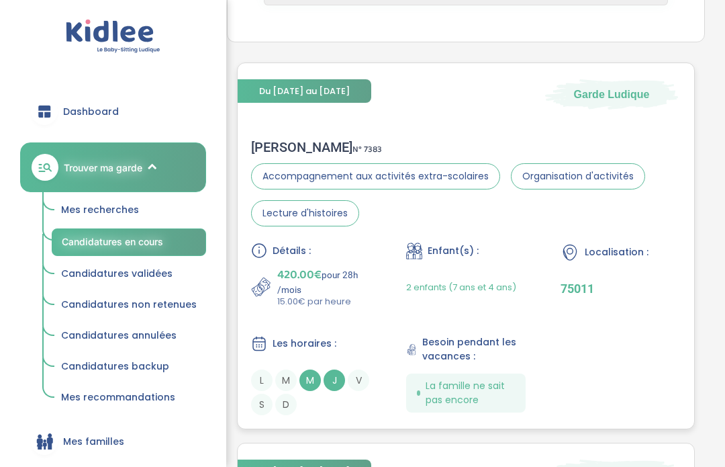
scroll to position [243, 0]
click at [296, 146] on div "[PERSON_NAME] N° 7383" at bounding box center [466, 148] width 430 height 16
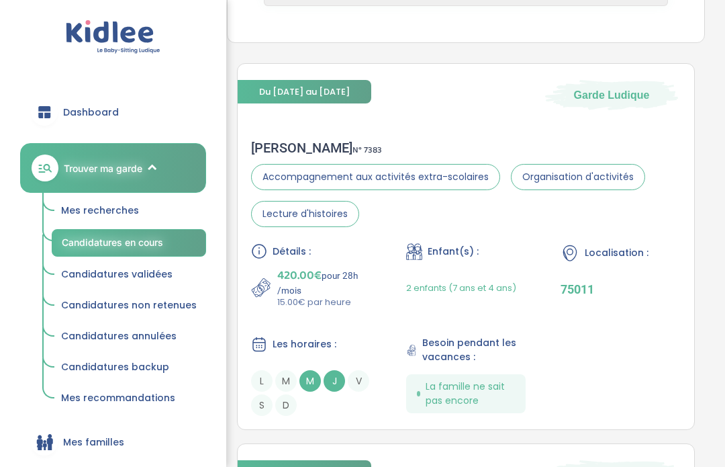
scroll to position [119, 0]
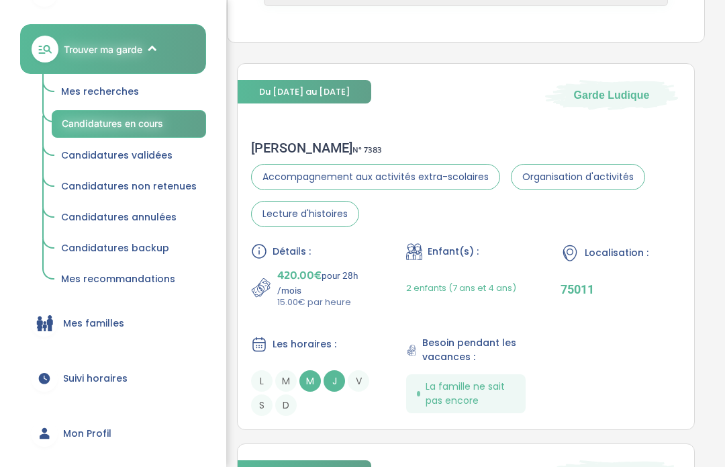
click at [103, 326] on span "Mes familles" at bounding box center [93, 323] width 61 height 14
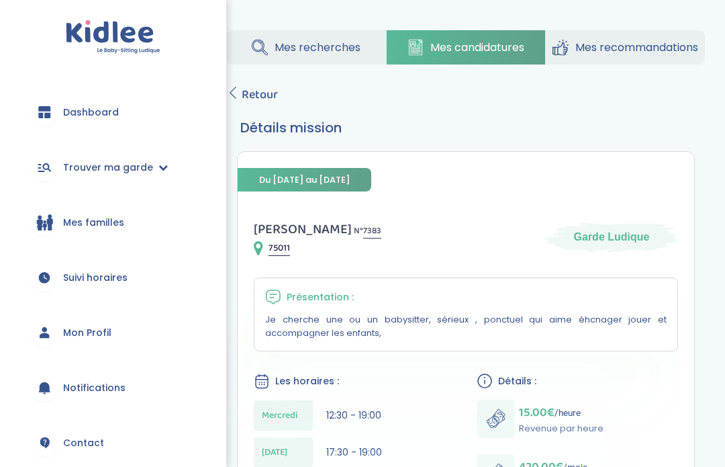
click at [675, 56] on link "Mes recommandations" at bounding box center [625, 47] width 159 height 34
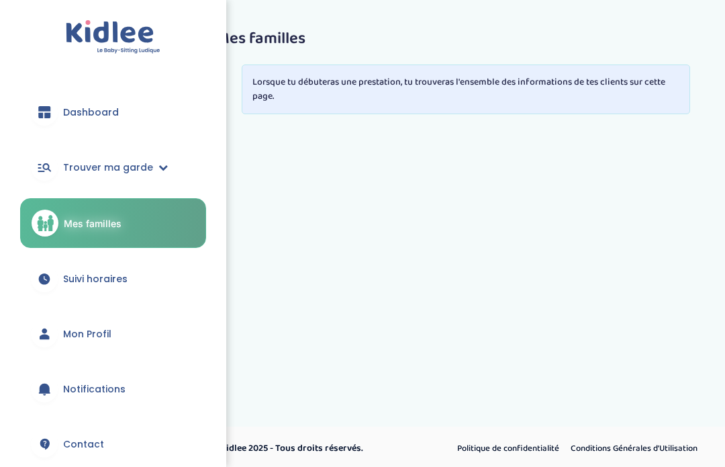
click at [106, 113] on span "Dashboard" at bounding box center [91, 112] width 56 height 14
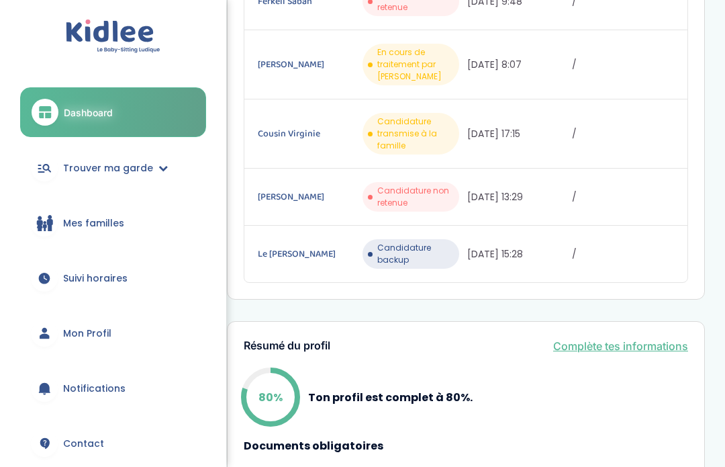
scroll to position [383, 0]
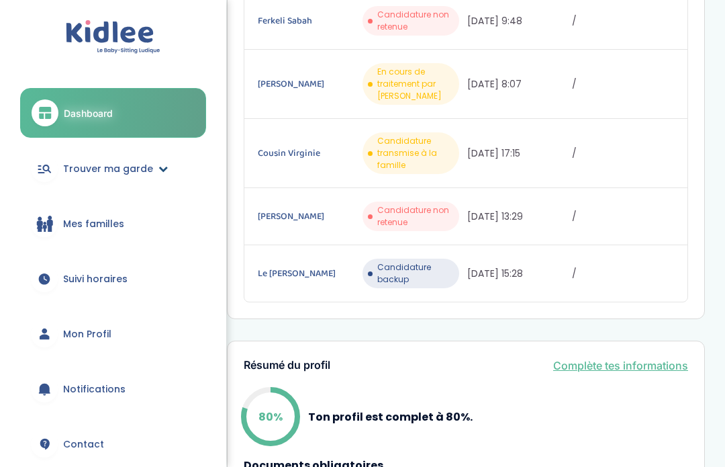
click at [181, 158] on link "Trouver ma garde" at bounding box center [113, 168] width 186 height 48
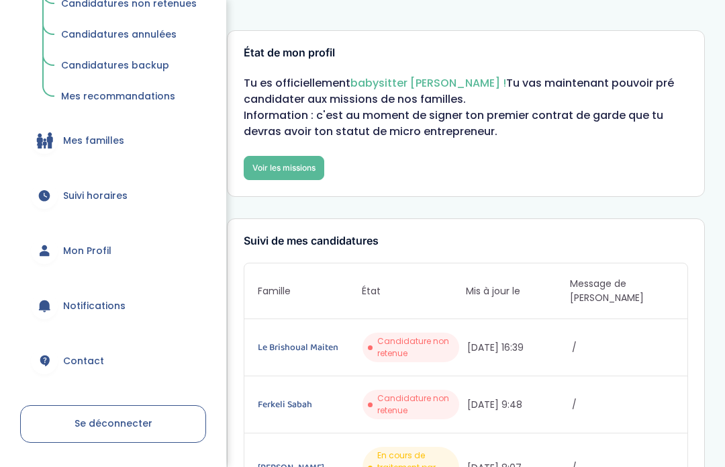
scroll to position [340, 0]
